Goal: Check status: Check status

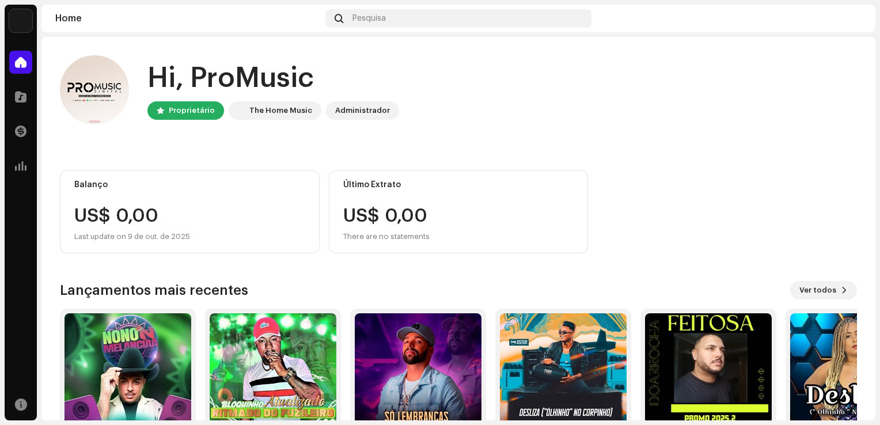
scroll to position [72, 0]
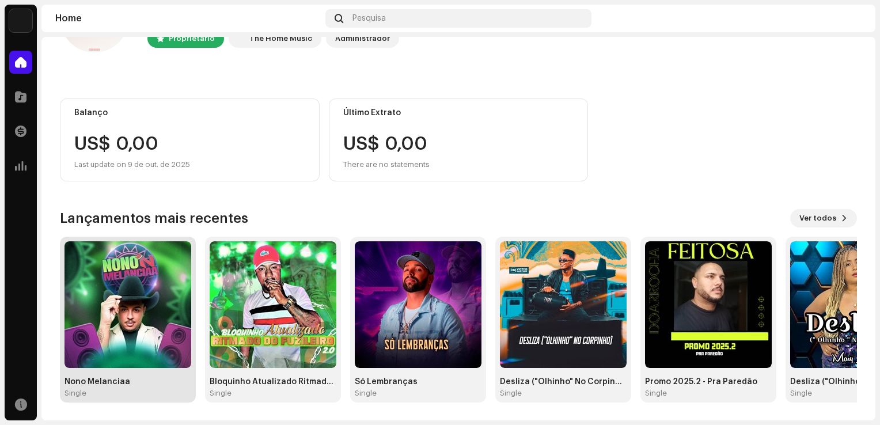
click at [146, 273] on img at bounding box center [127, 304] width 127 height 127
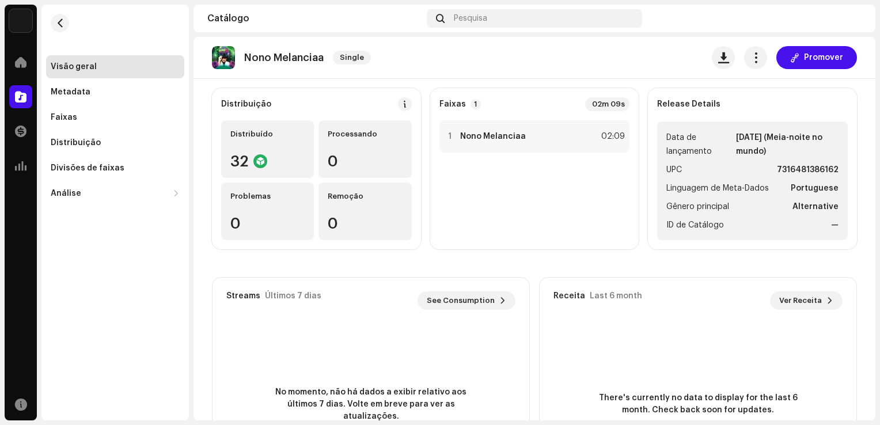
scroll to position [19, 0]
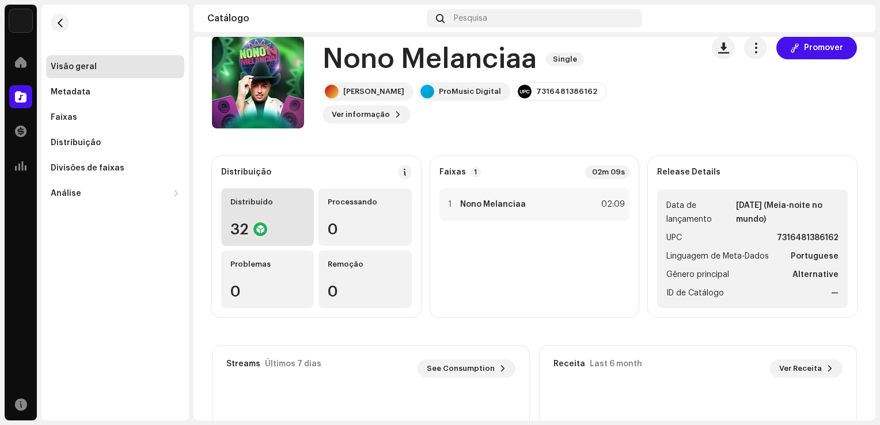
click at [281, 211] on div "Distribuído 32" at bounding box center [267, 217] width 93 height 58
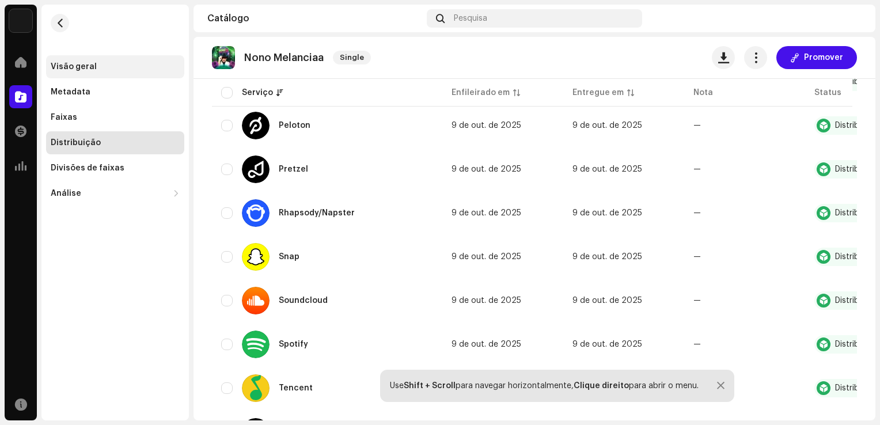
click at [129, 73] on div "Visão geral" at bounding box center [115, 66] width 138 height 23
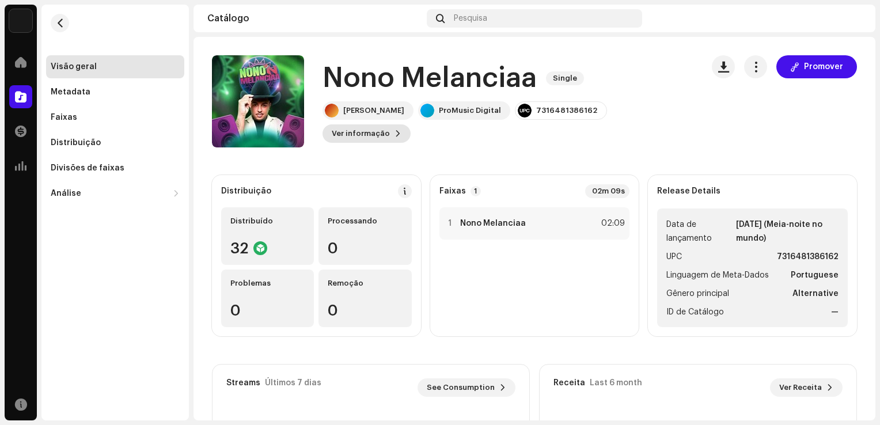
click at [390, 122] on span "Ver informação" at bounding box center [361, 133] width 58 height 23
click at [679, 108] on div "Nono Melanciaa 3047837 Metadata Distribuição Linguagem de Meta-Dados Portuguese…" at bounding box center [440, 212] width 880 height 425
click at [22, 63] on span at bounding box center [21, 62] width 12 height 9
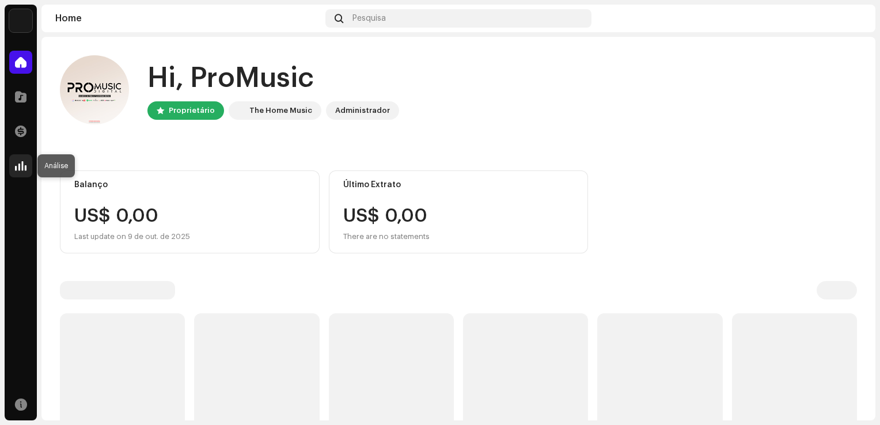
click at [26, 161] on div at bounding box center [20, 165] width 23 height 23
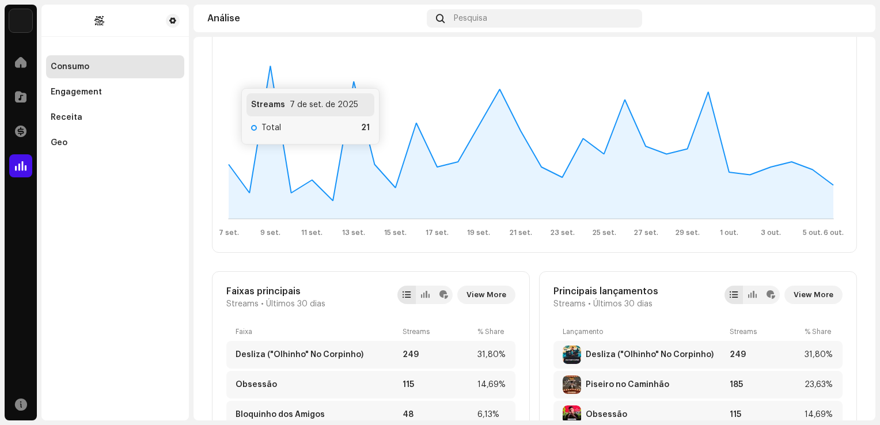
scroll to position [288, 0]
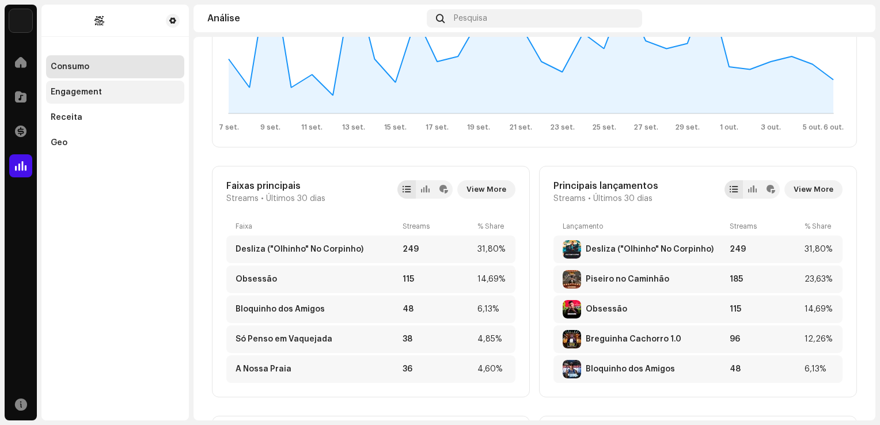
click at [92, 94] on div "Engagement" at bounding box center [76, 92] width 51 height 9
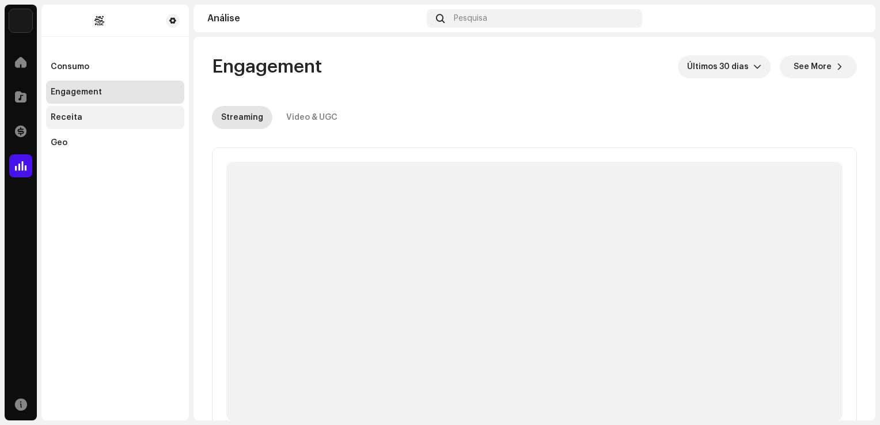
click at [83, 120] on div "Receita" at bounding box center [115, 117] width 129 height 9
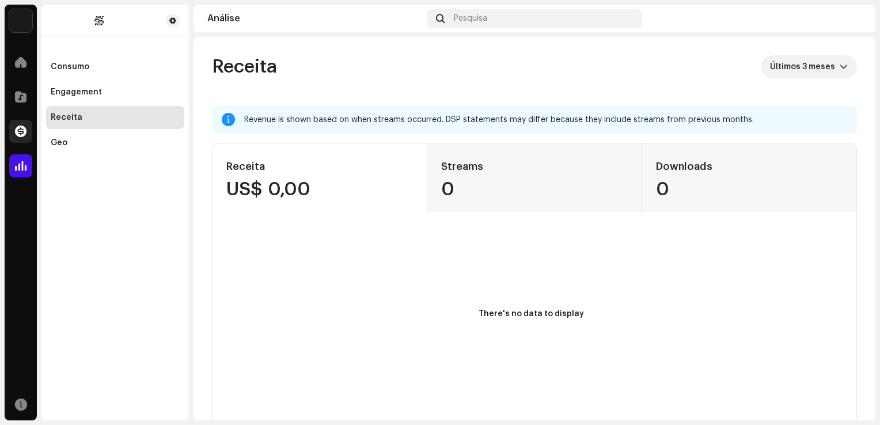
click at [26, 128] on span at bounding box center [21, 131] width 12 height 9
